Goal: Communication & Community: Connect with others

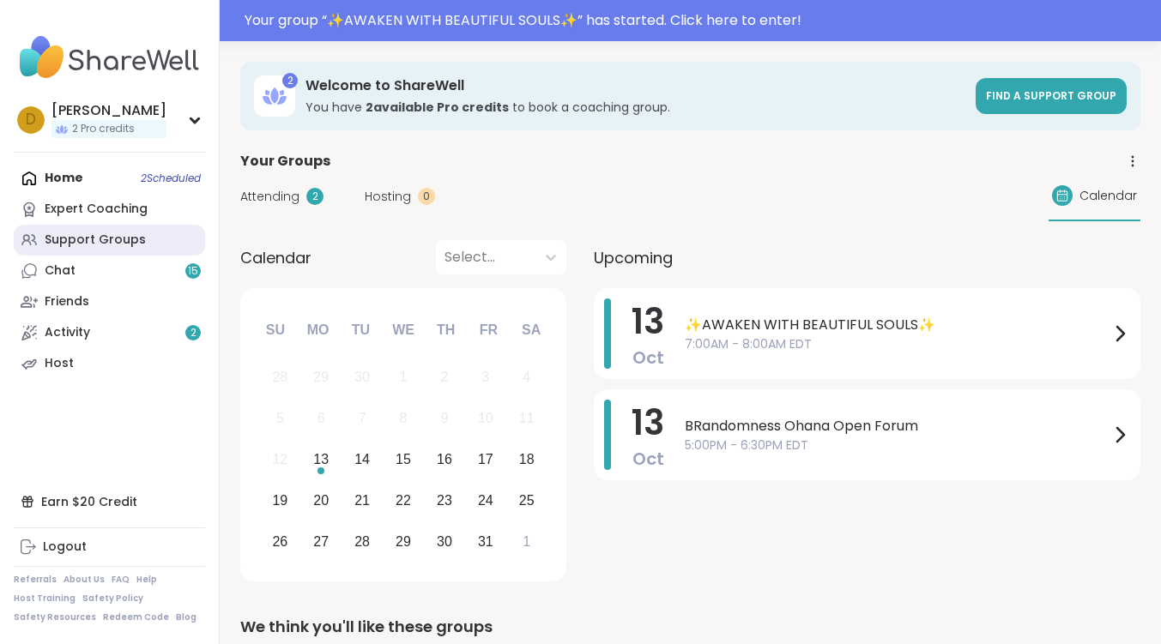
click at [88, 248] on div "Support Groups" at bounding box center [95, 240] width 101 height 17
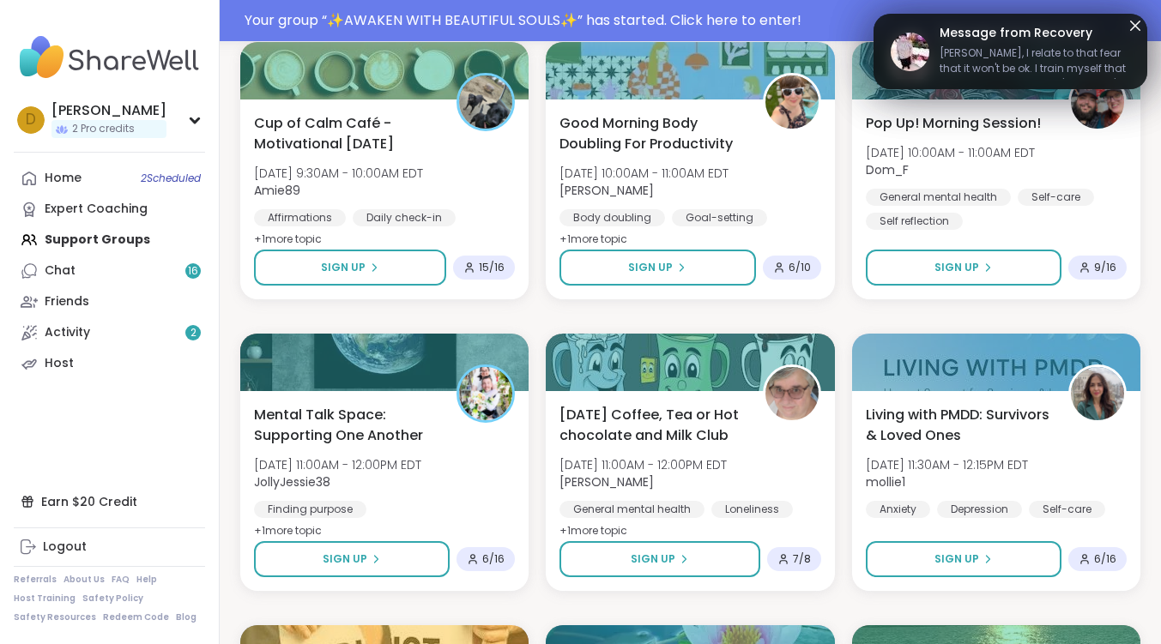
scroll to position [515, 0]
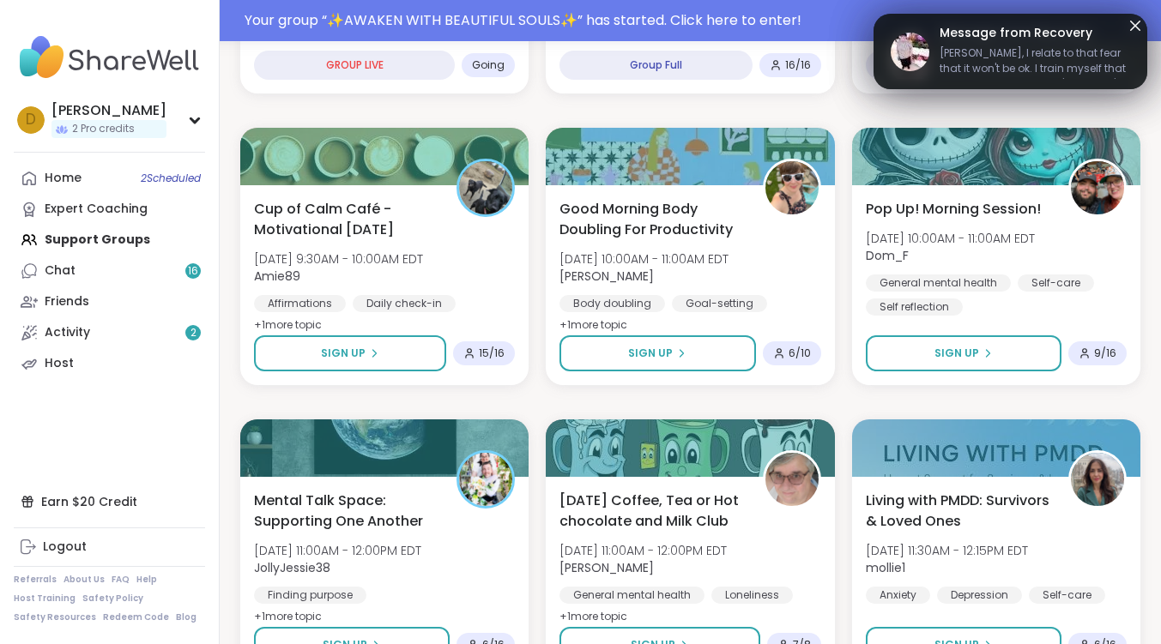
click at [1127, 23] on icon at bounding box center [1135, 25] width 21 height 21
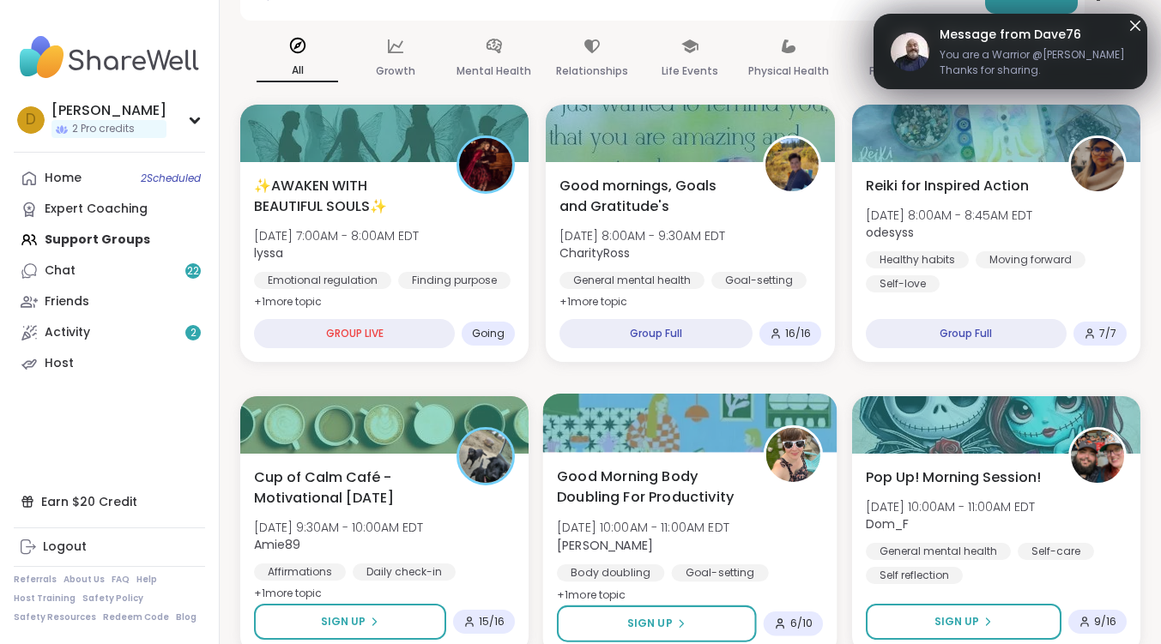
scroll to position [216, 0]
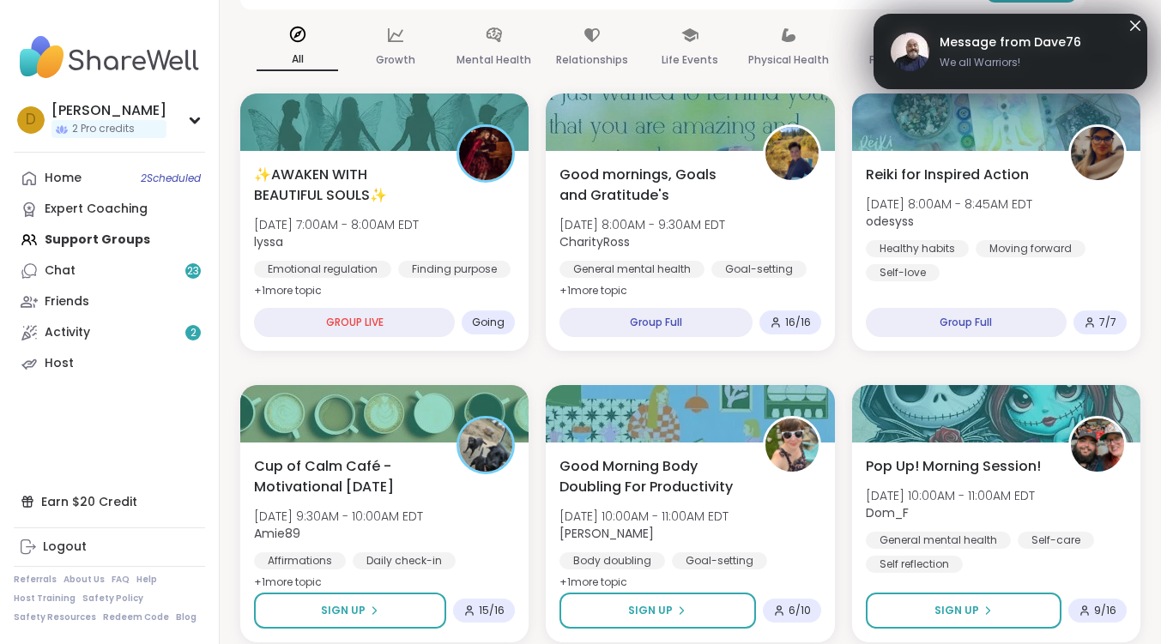
click at [1135, 23] on div "All Growth Mental Health Relationships Life Events Physical Health Family Ident…" at bounding box center [690, 47] width 900 height 63
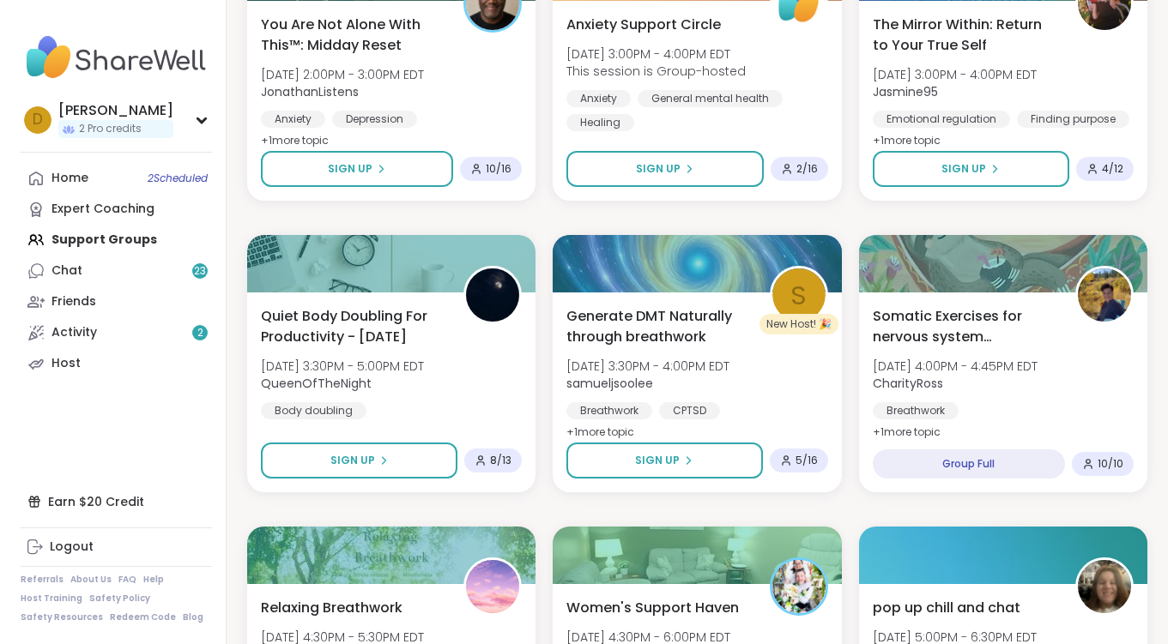
scroll to position [2104, 0]
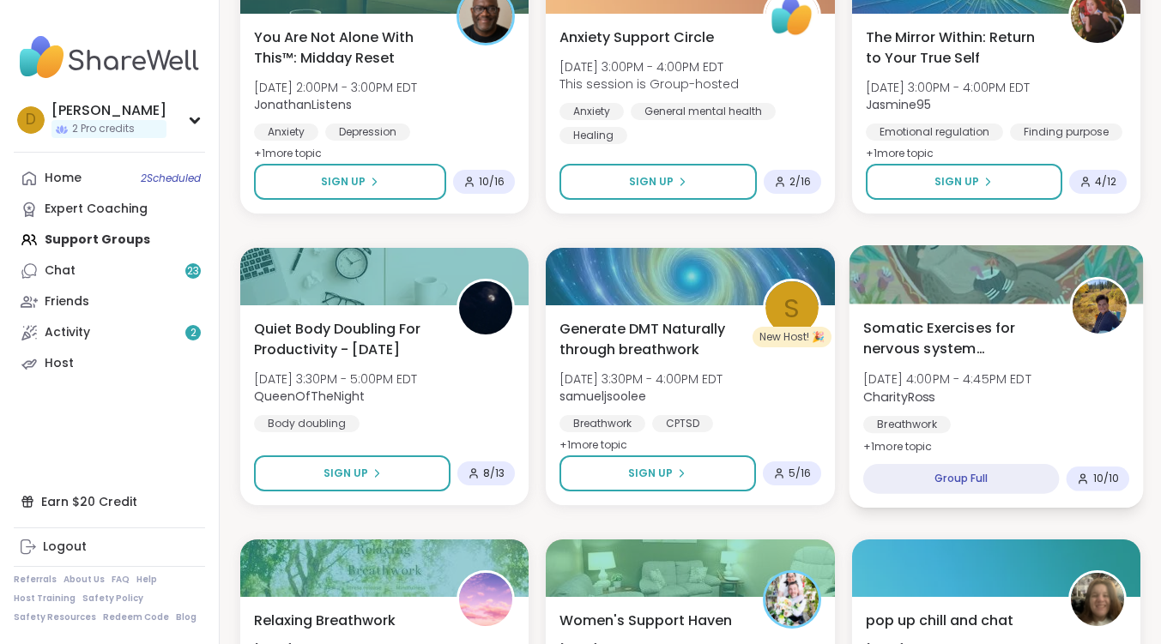
click at [957, 334] on span "Somatic Exercises for nervous system regulation" at bounding box center [957, 338] width 188 height 42
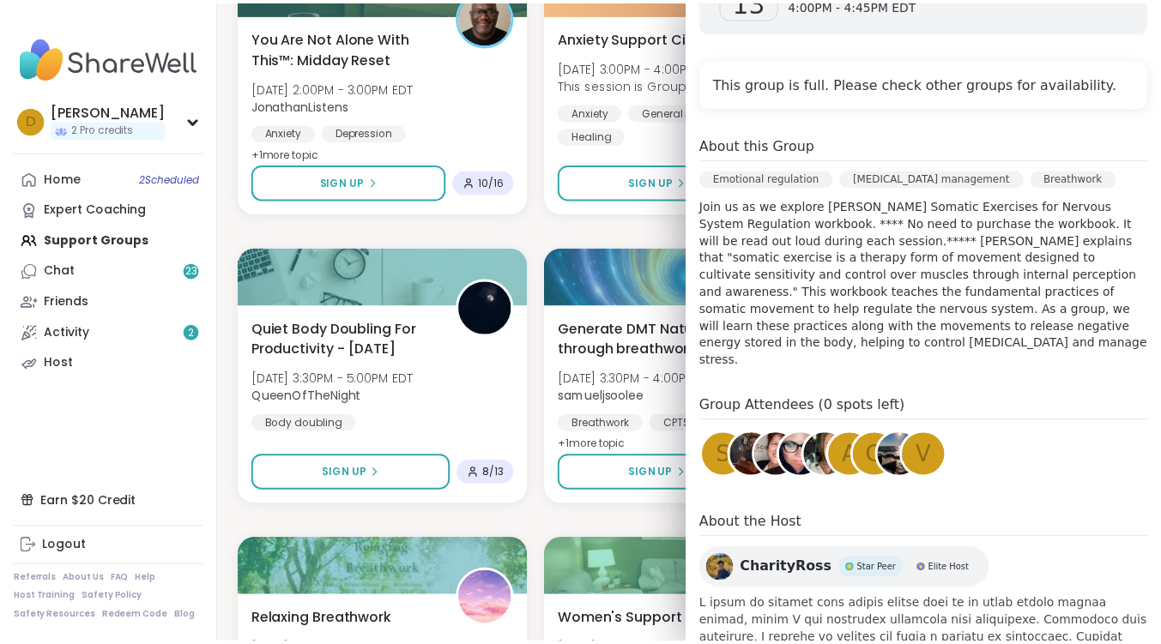
scroll to position [343, 0]
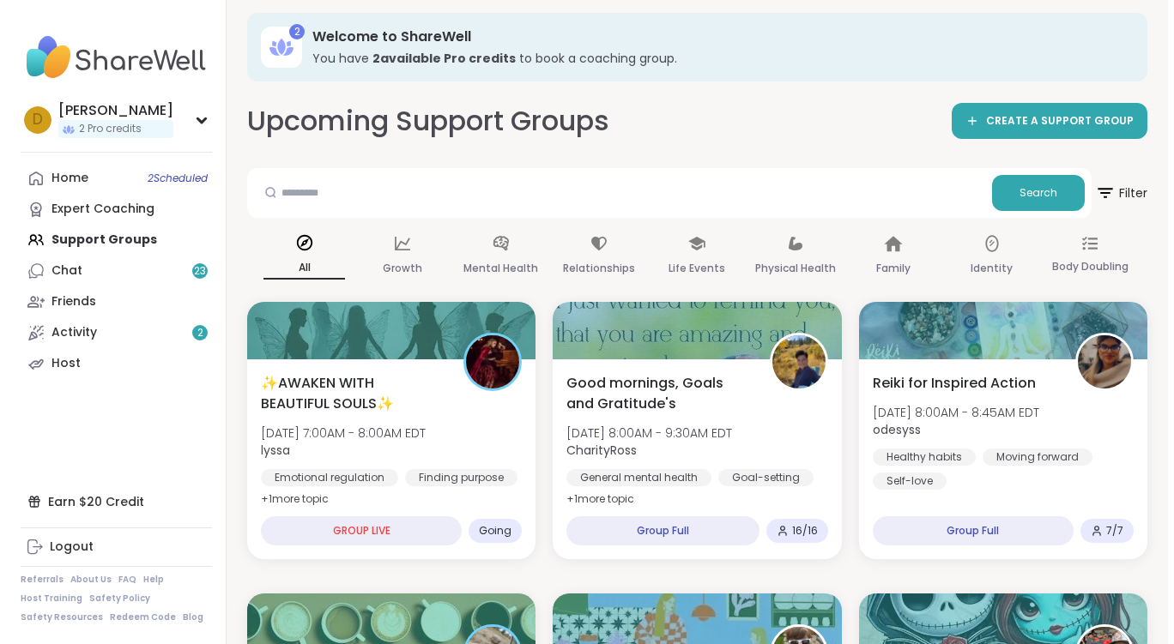
scroll to position [0, 0]
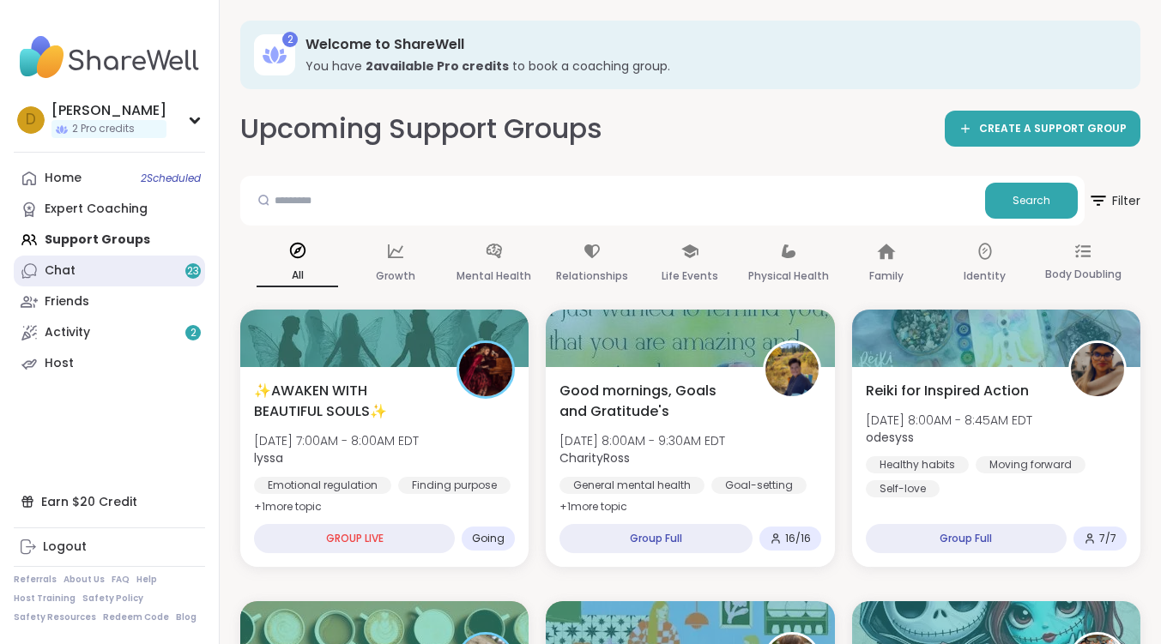
click at [113, 275] on link "Chat 23" at bounding box center [109, 271] width 191 height 31
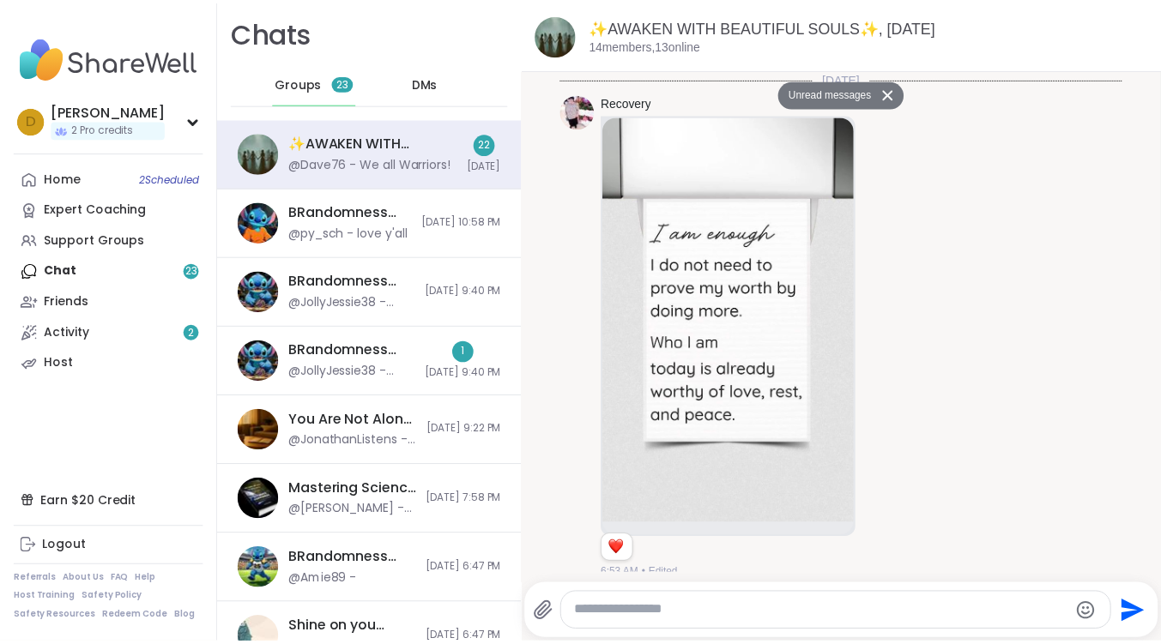
scroll to position [4874, 0]
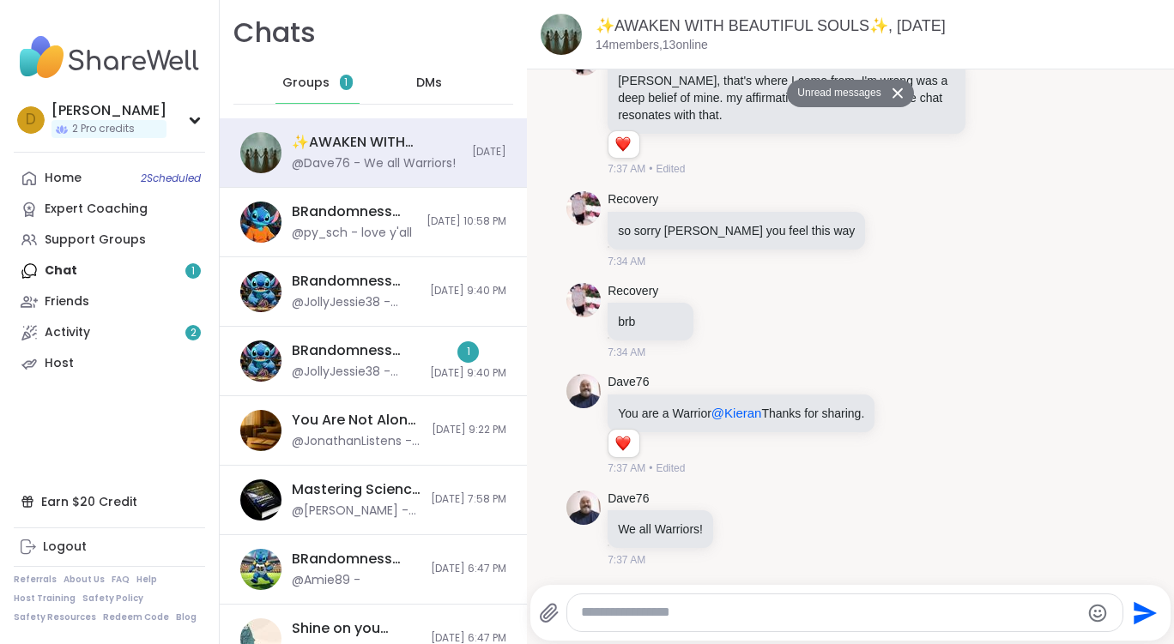
click at [301, 63] on div "Groups 1" at bounding box center [317, 83] width 84 height 41
click at [296, 75] on span "Groups" at bounding box center [305, 83] width 47 height 17
click at [319, 84] on span "Groups" at bounding box center [305, 83] width 47 height 17
click at [83, 184] on link "Home 2 Scheduled" at bounding box center [109, 178] width 191 height 31
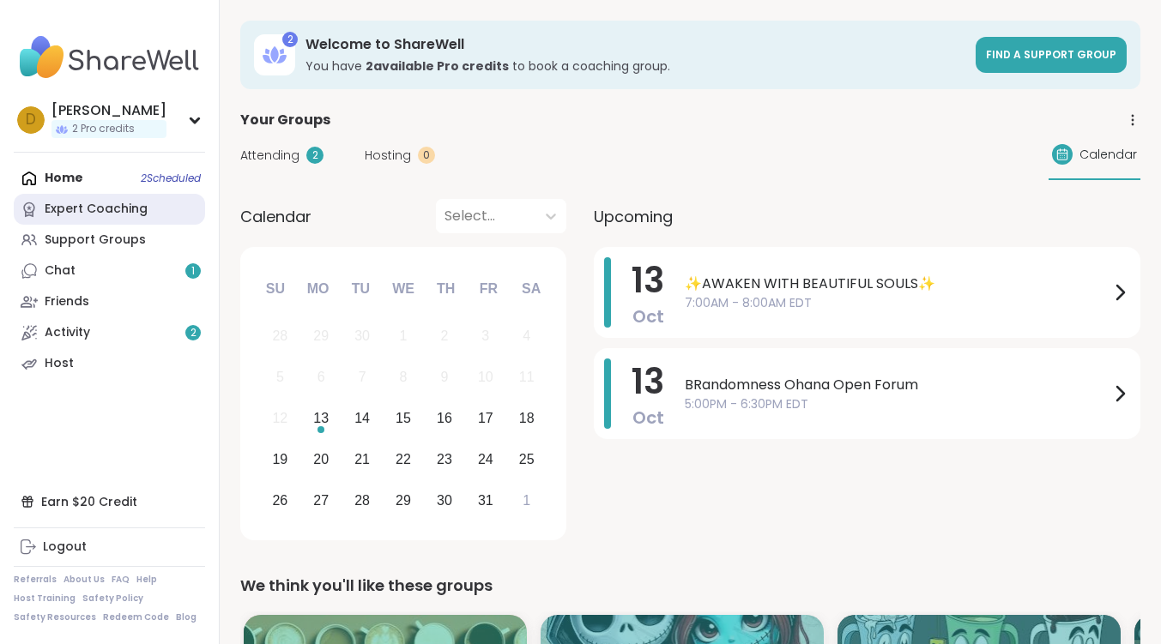
click at [90, 221] on link "Expert Coaching" at bounding box center [109, 209] width 191 height 31
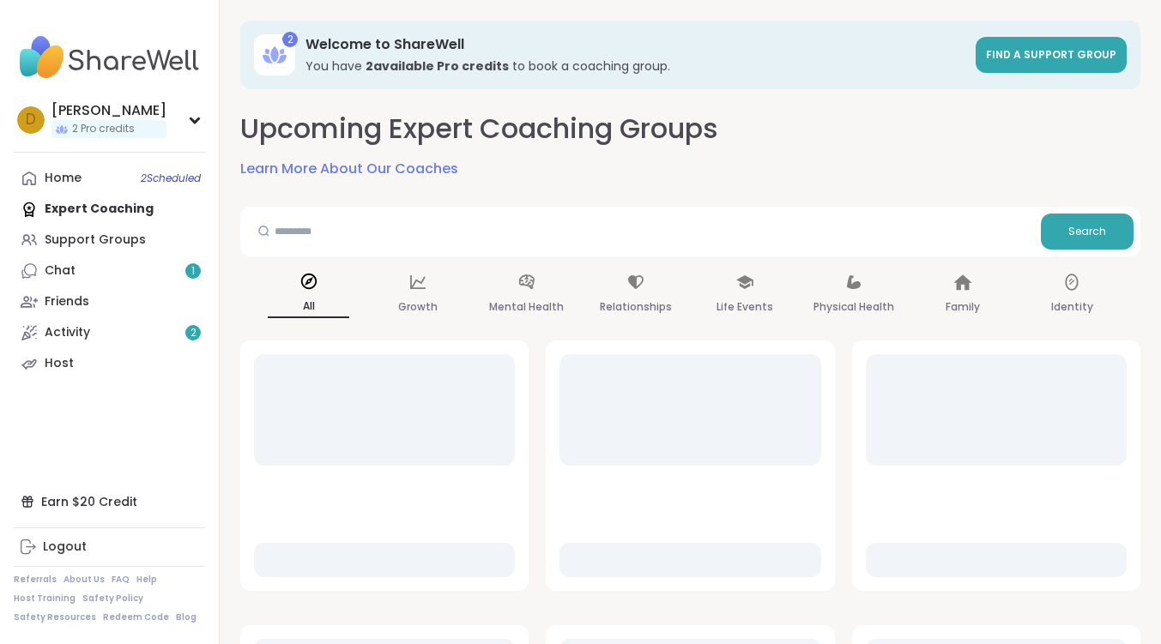
click at [90, 229] on link "Support Groups" at bounding box center [109, 240] width 191 height 31
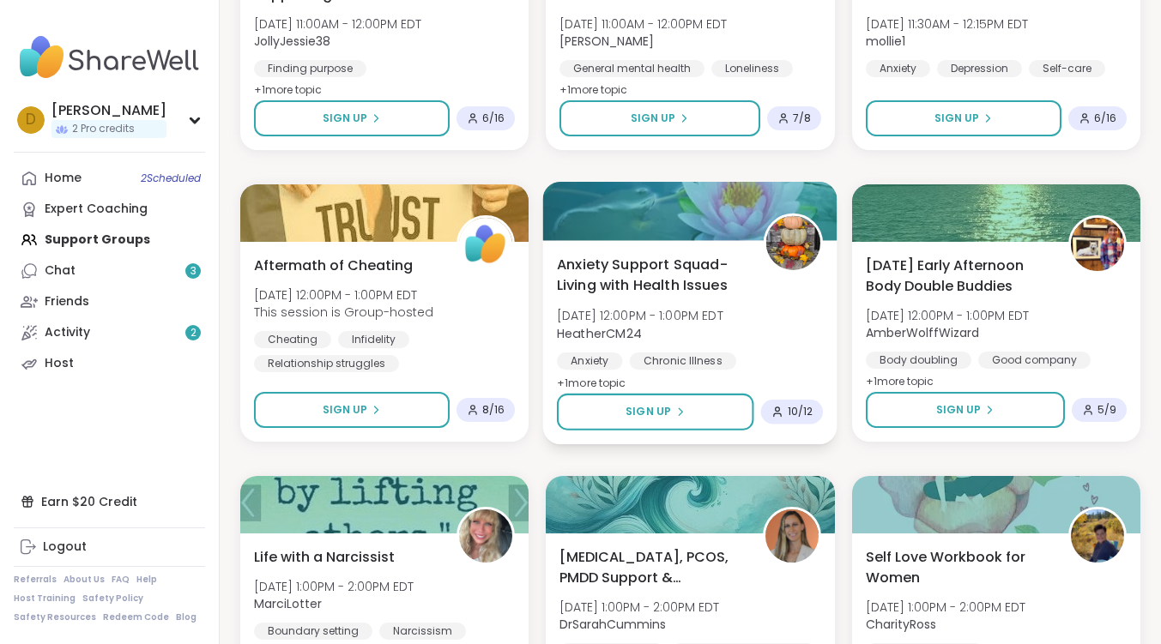
scroll to position [1030, 0]
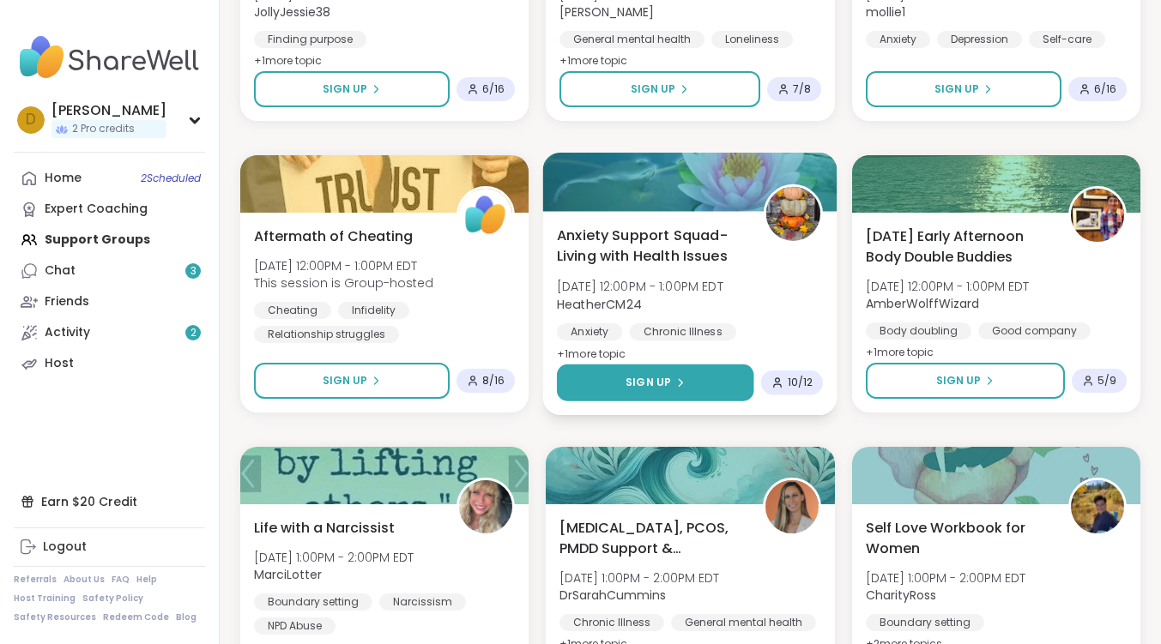
click at [668, 380] on span "Sign Up" at bounding box center [648, 382] width 45 height 15
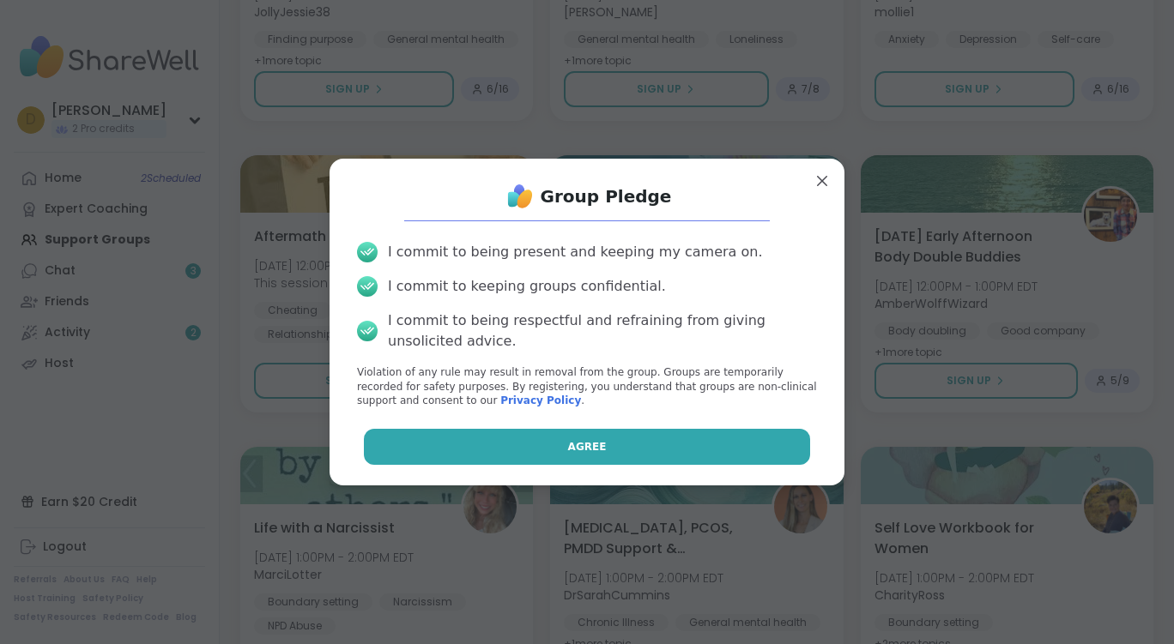
click at [624, 438] on button "Agree" at bounding box center [587, 447] width 447 height 36
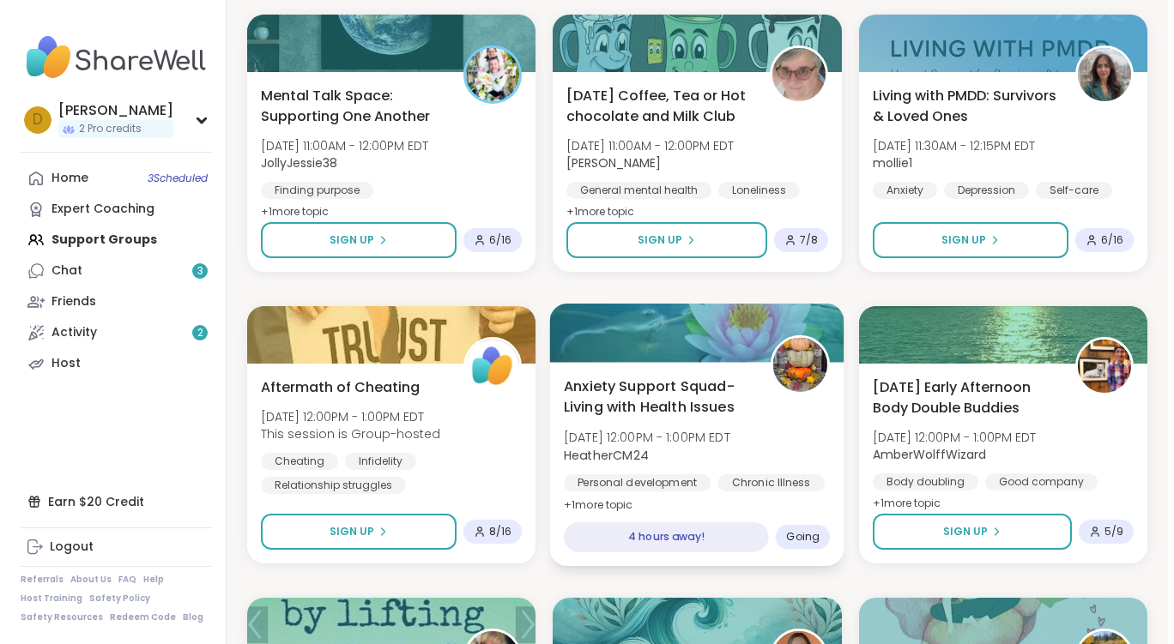
scroll to position [858, 0]
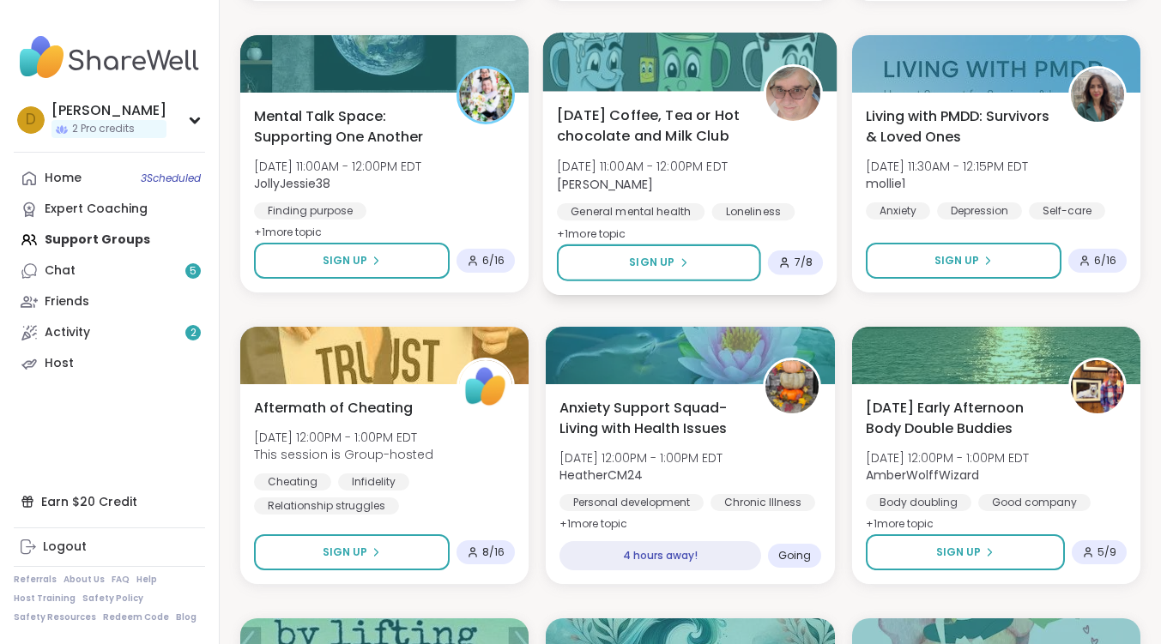
click at [676, 118] on span "[DATE] Coffee, Tea or Hot chocolate and Milk Club" at bounding box center [651, 126] width 188 height 42
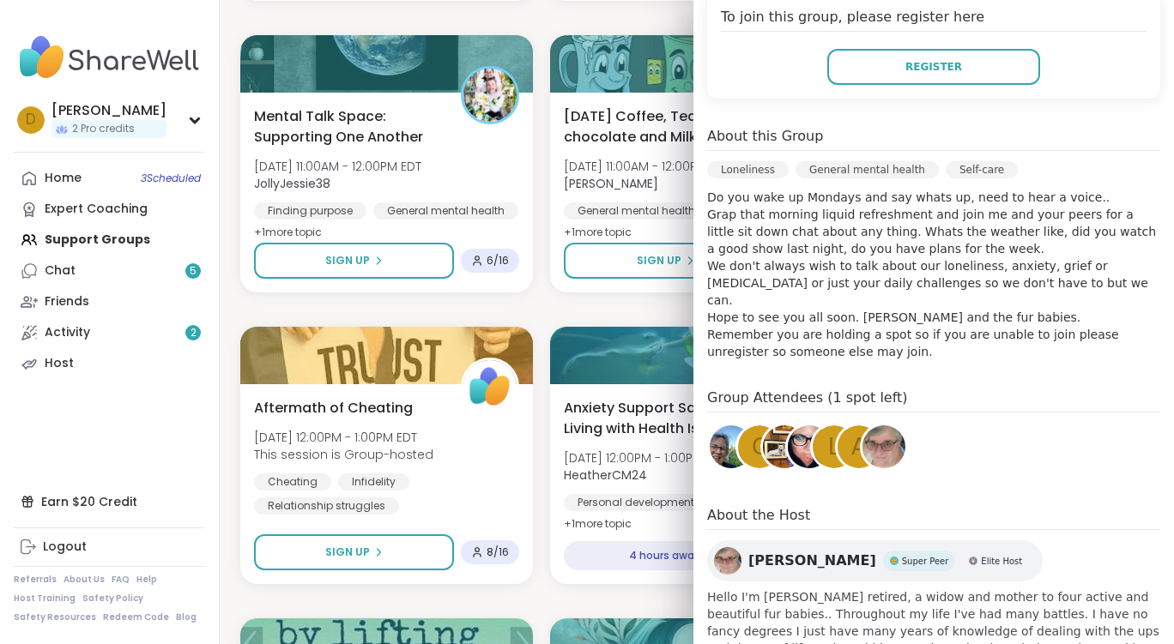
scroll to position [437, 0]
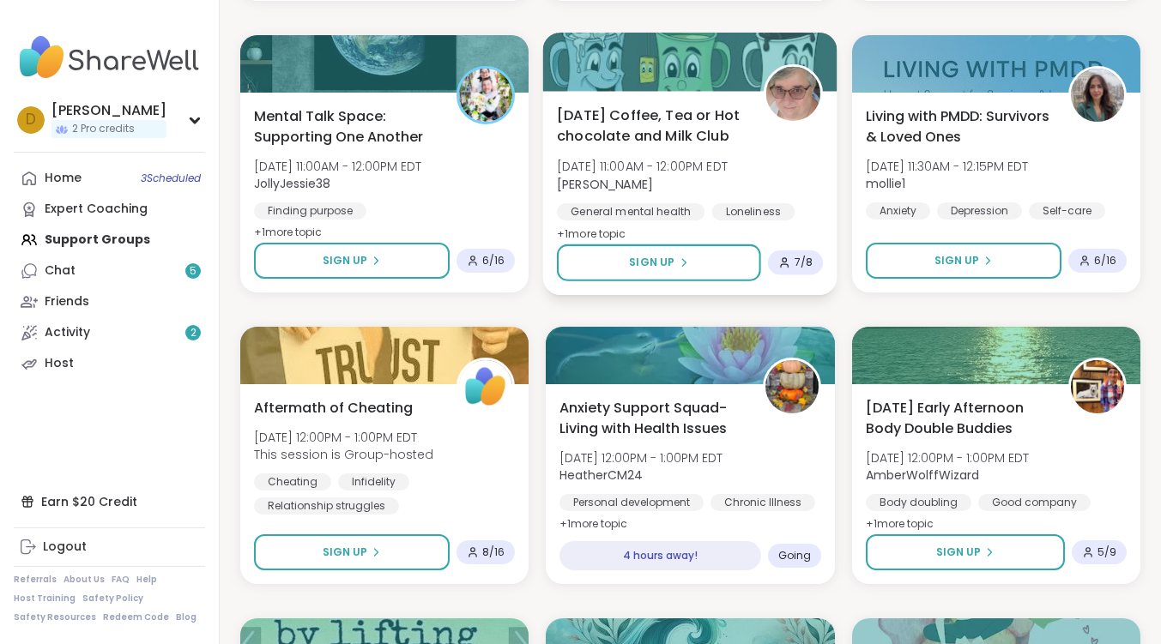
click at [684, 117] on span "[DATE] Coffee, Tea or Hot chocolate and Milk Club" at bounding box center [651, 126] width 188 height 42
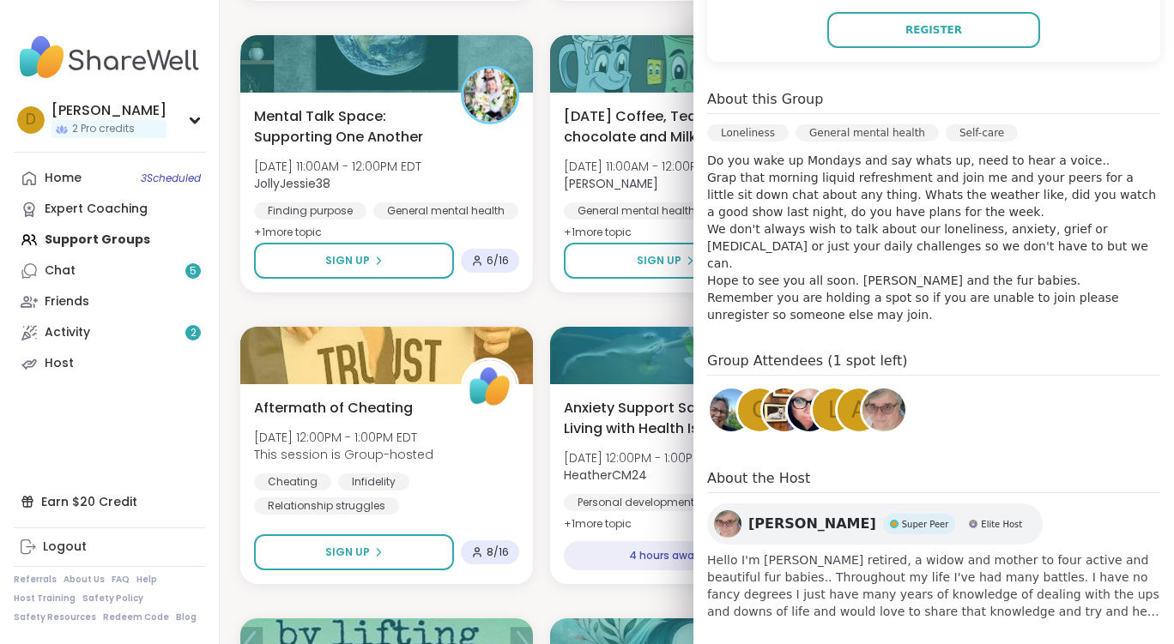
click at [716, 404] on img at bounding box center [731, 410] width 43 height 43
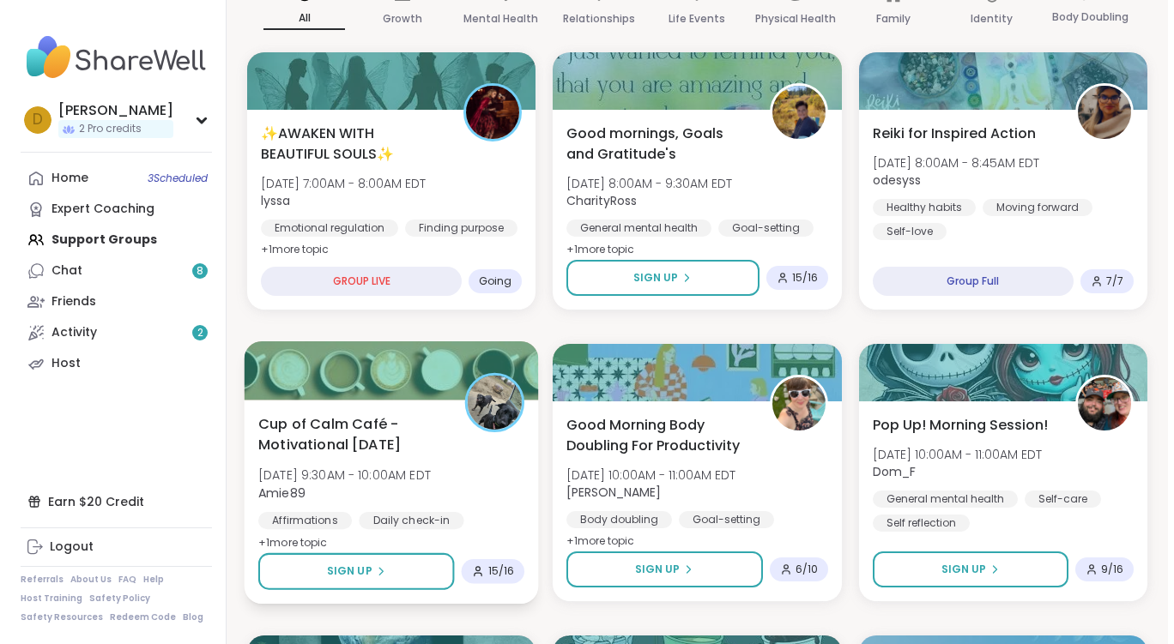
scroll to position [257, 0]
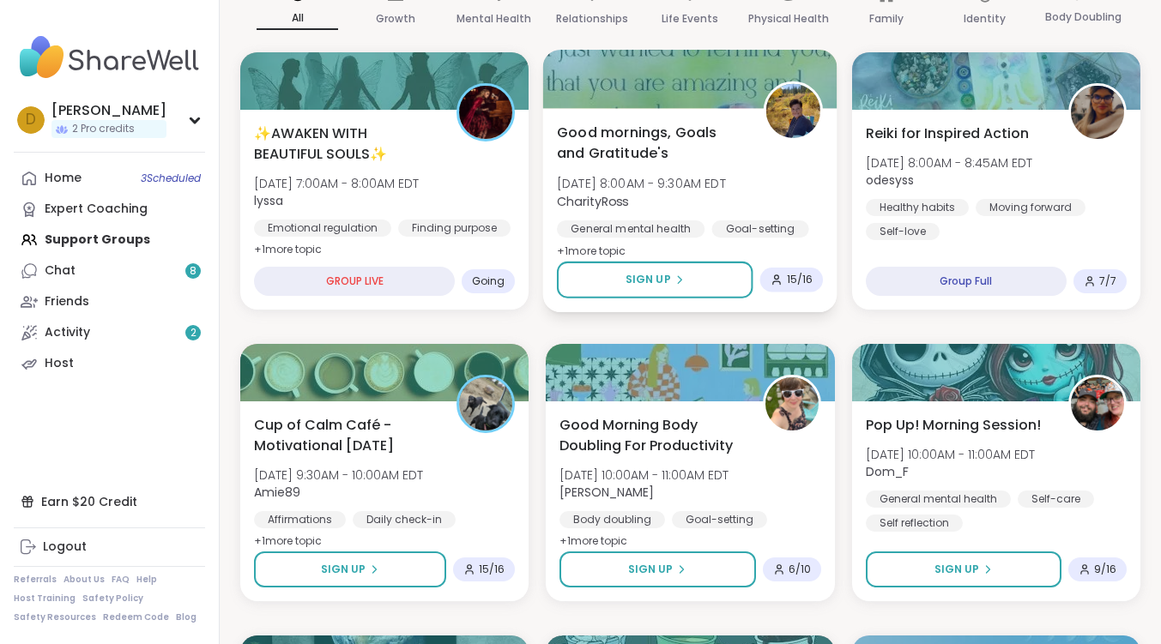
click at [642, 126] on span "Good mornings, Goals and Gratitude's" at bounding box center [651, 143] width 188 height 42
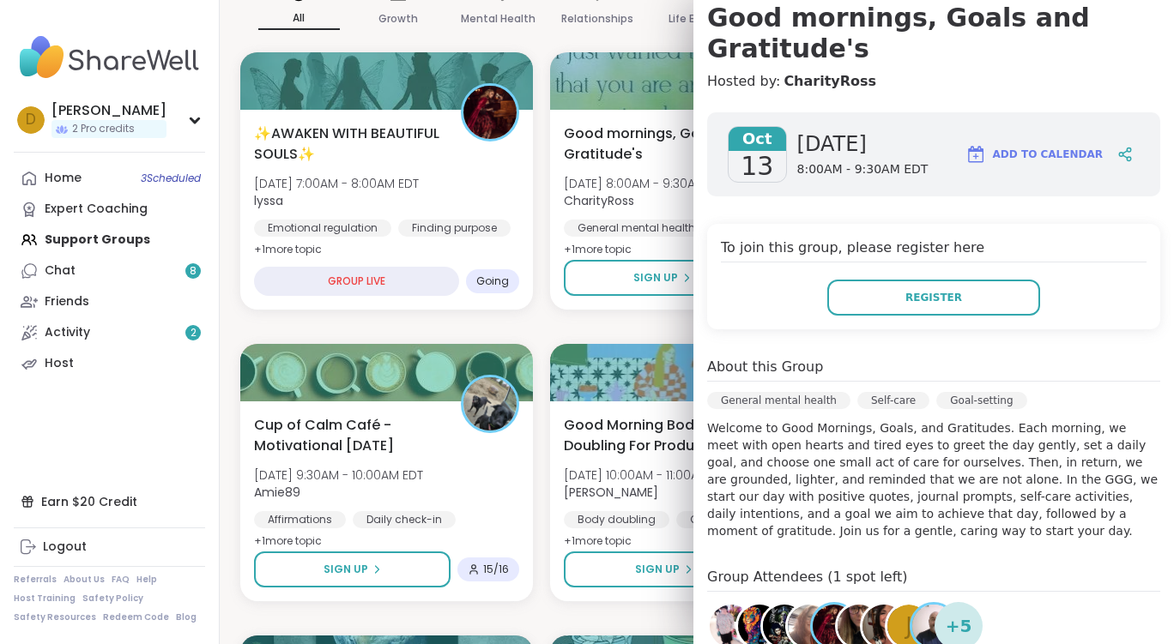
scroll to position [420, 0]
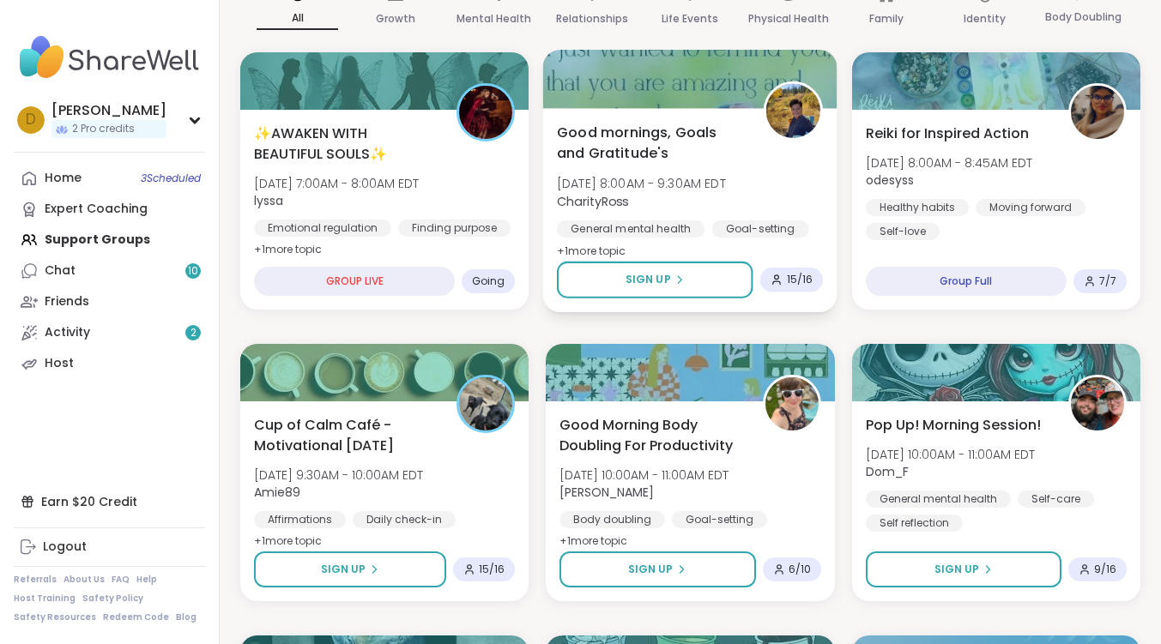
click at [676, 130] on span "Good mornings, Goals and Gratitude's" at bounding box center [651, 143] width 188 height 42
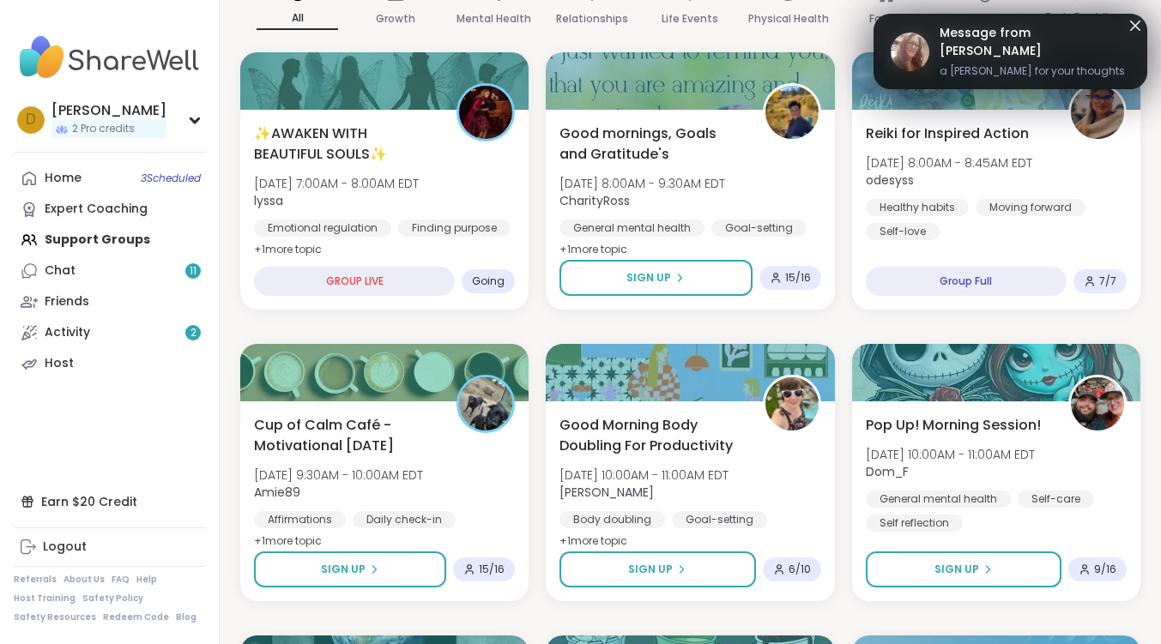
click at [946, 40] on span "Message from [PERSON_NAME]" at bounding box center [1035, 42] width 190 height 36
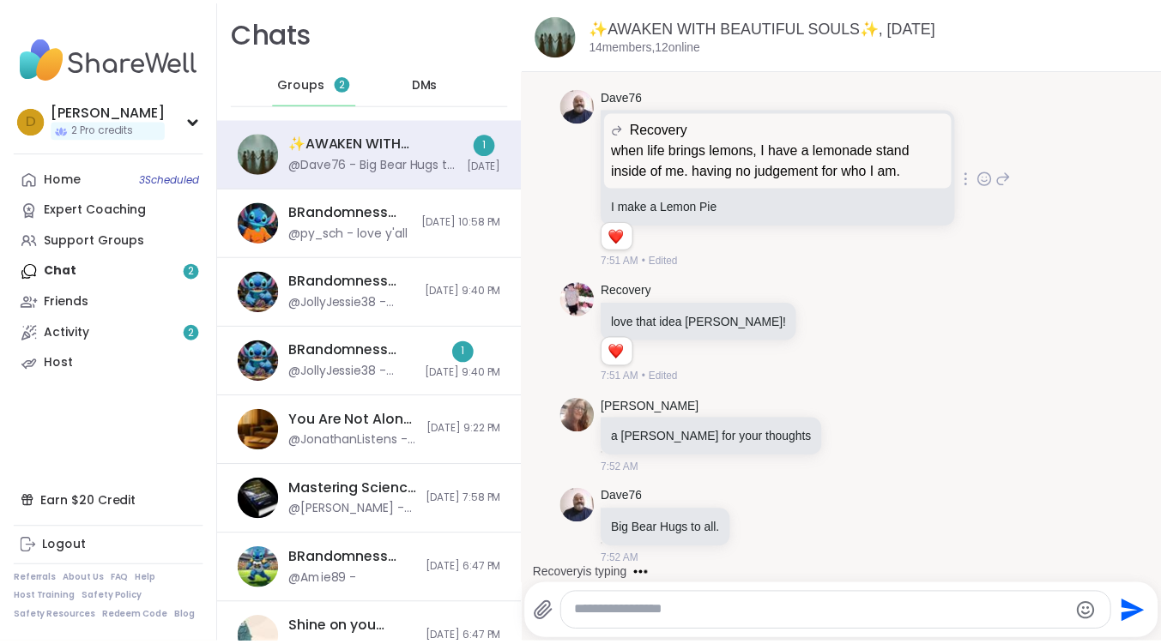
scroll to position [6547, 0]
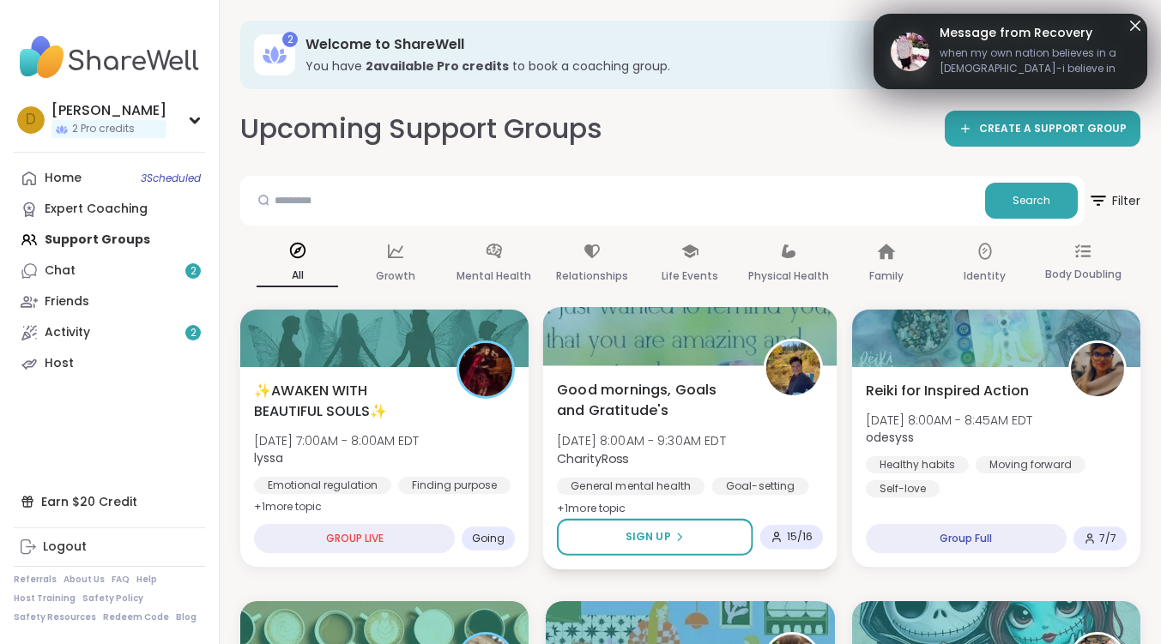
click at [612, 383] on span "Good mornings, Goals and Gratitude's" at bounding box center [651, 400] width 188 height 42
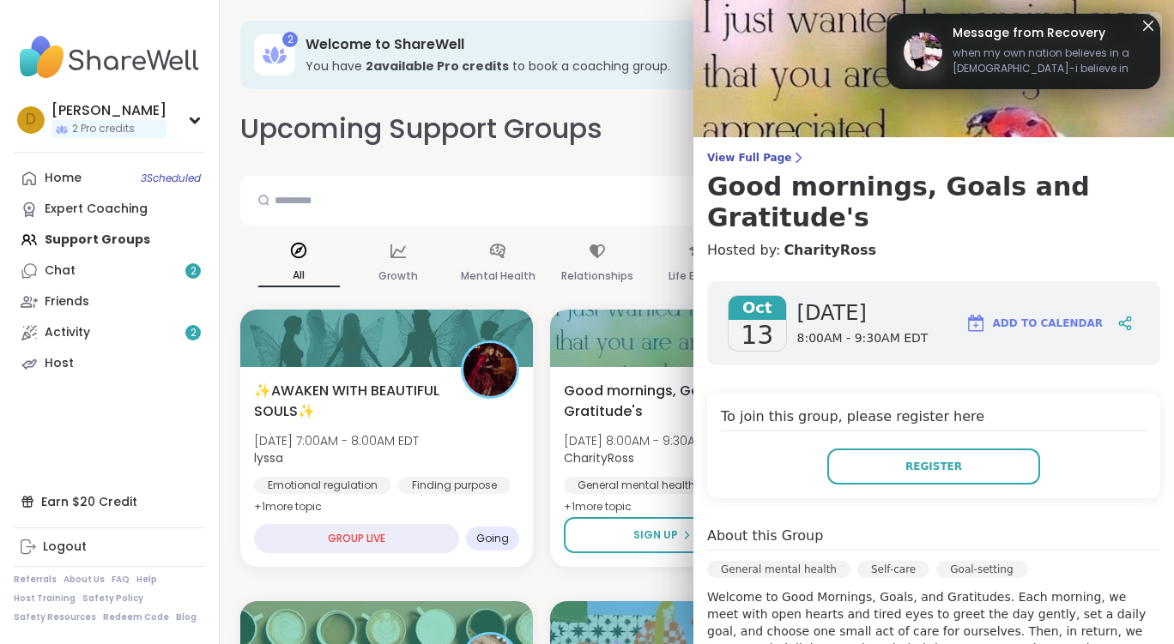
click at [1068, 473] on div "Register" at bounding box center [934, 467] width 426 height 36
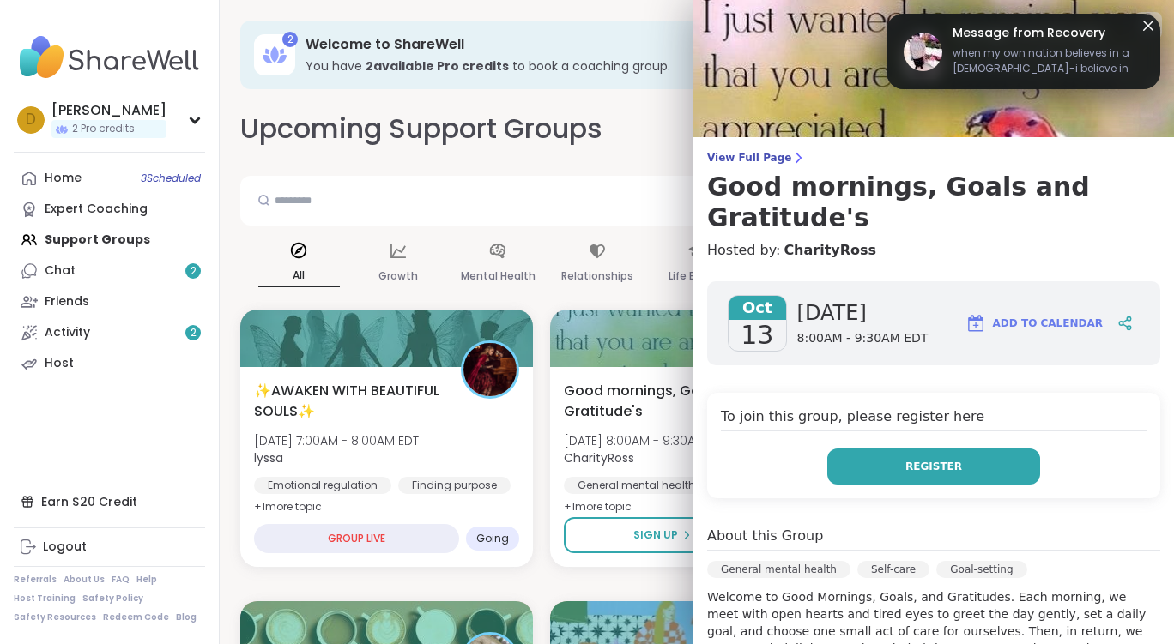
click at [973, 460] on button "Register" at bounding box center [933, 467] width 213 height 36
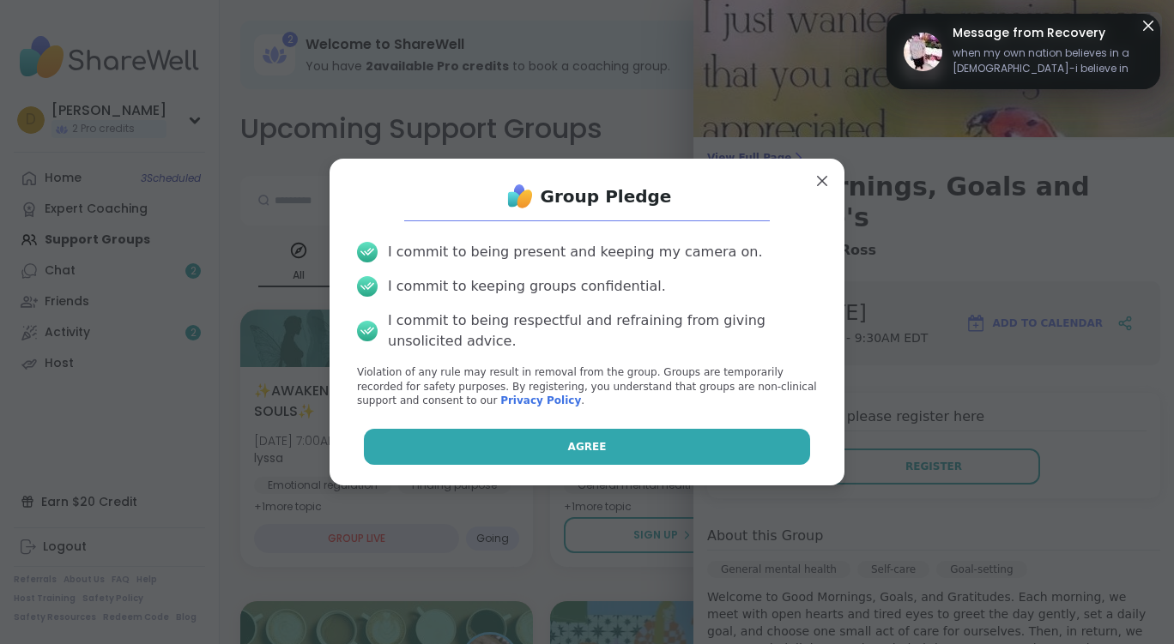
click at [704, 446] on button "Agree" at bounding box center [587, 447] width 447 height 36
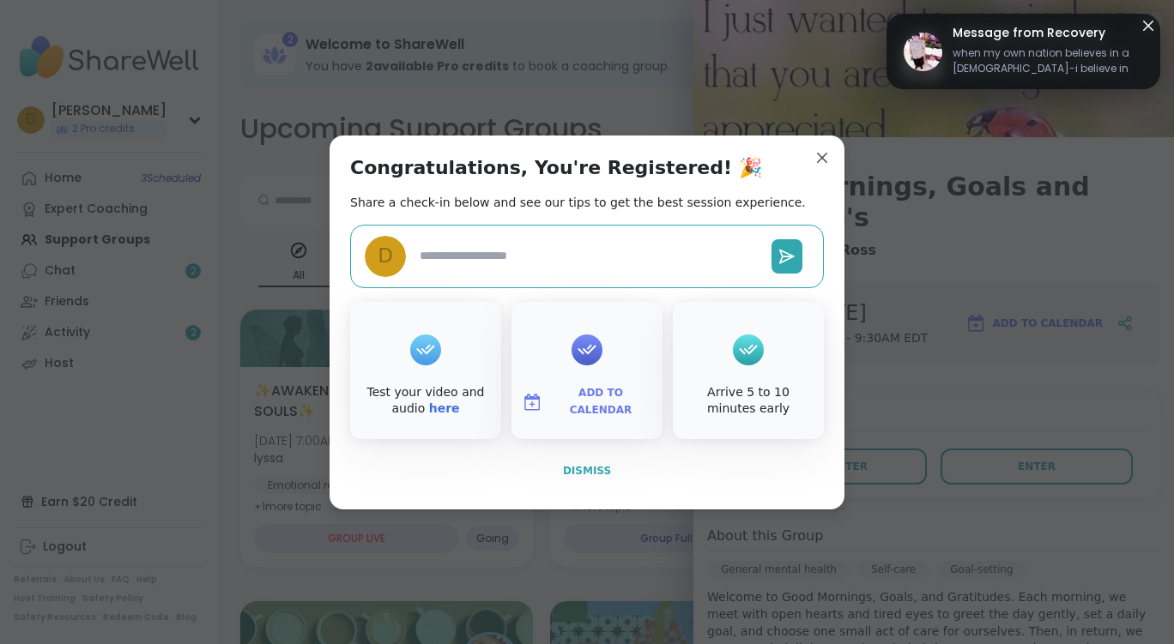
click at [586, 474] on span "Dismiss" at bounding box center [587, 471] width 48 height 12
type textarea "*"
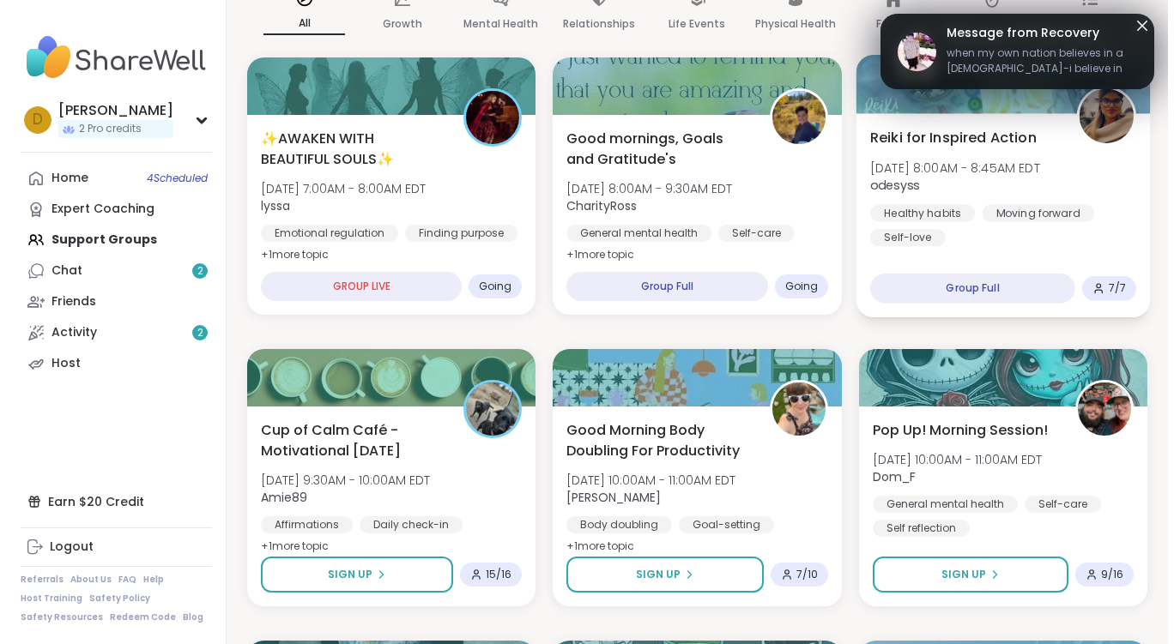
scroll to position [257, 0]
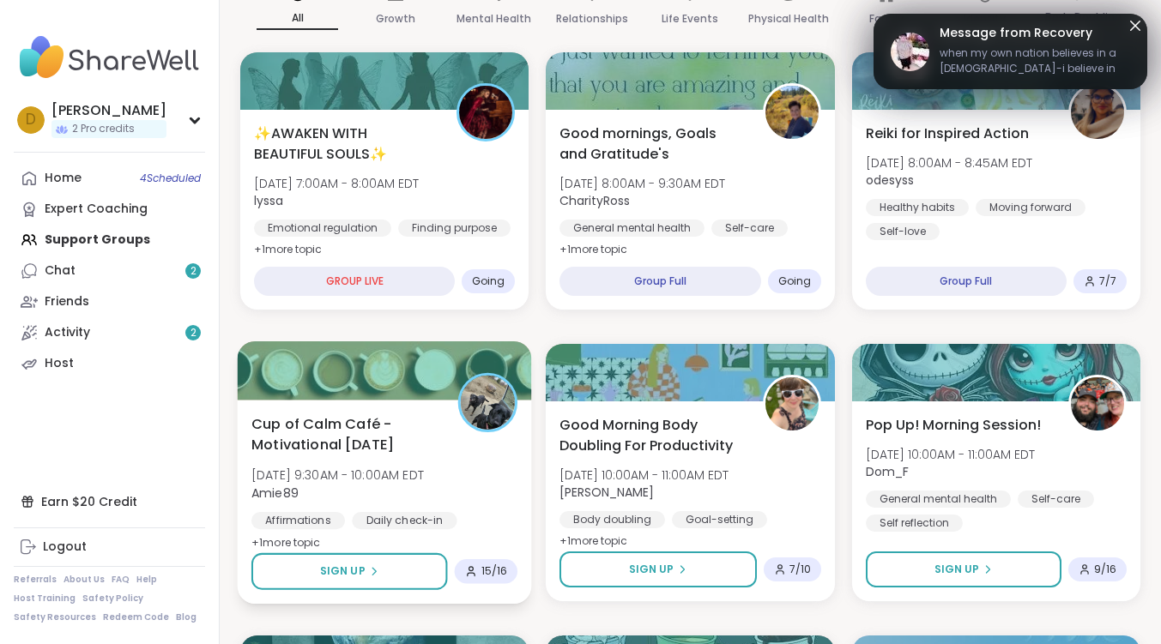
click at [371, 425] on span "Cup of Calm Café - Motivational [DATE]" at bounding box center [345, 435] width 188 height 42
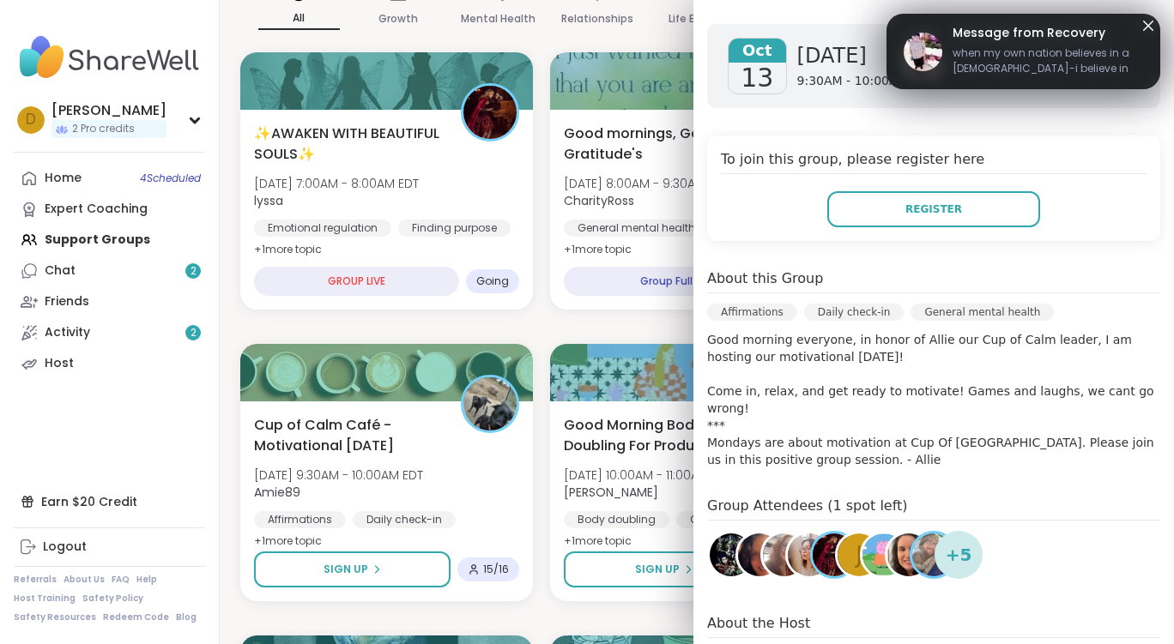
click at [789, 541] on img at bounding box center [809, 555] width 43 height 43
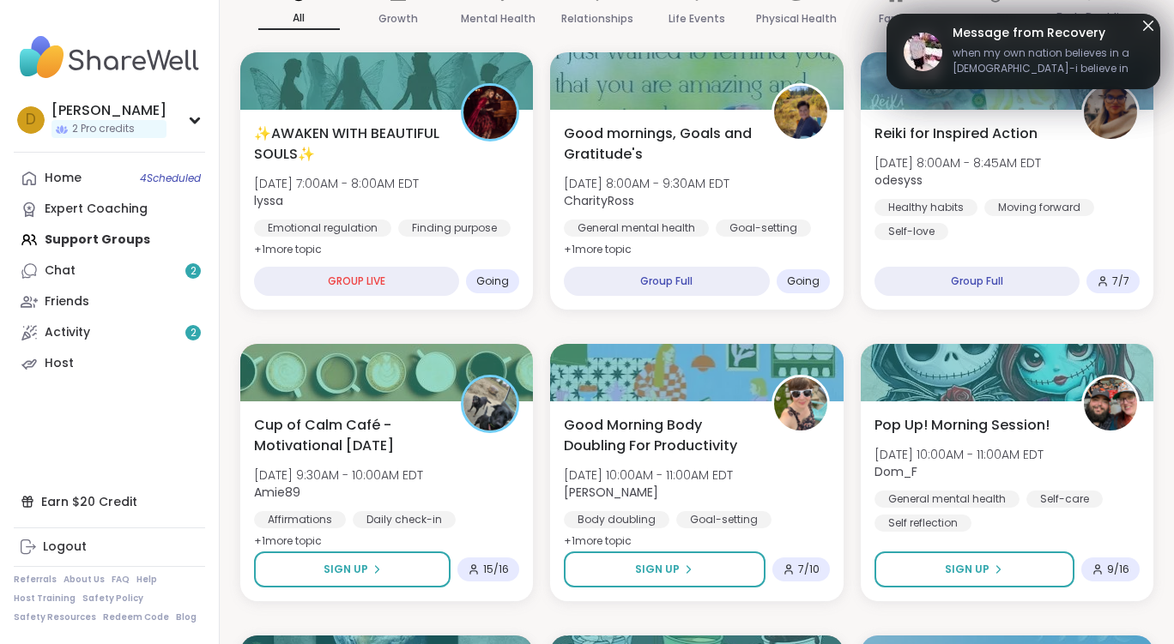
click at [1138, 22] on icon at bounding box center [1148, 25] width 21 height 21
